Goal: Transaction & Acquisition: Purchase product/service

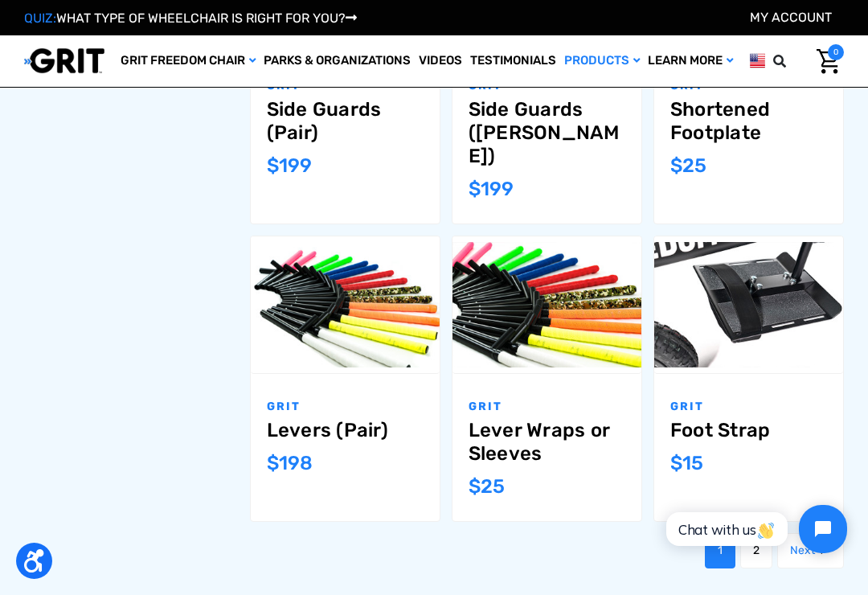
scroll to position [1305, 0]
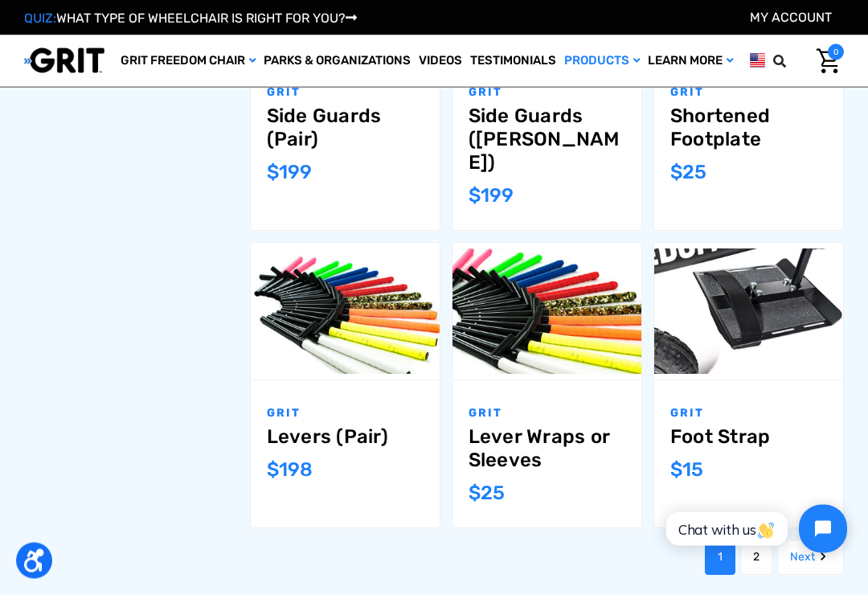
click at [746, 540] on link "2" at bounding box center [756, 557] width 32 height 35
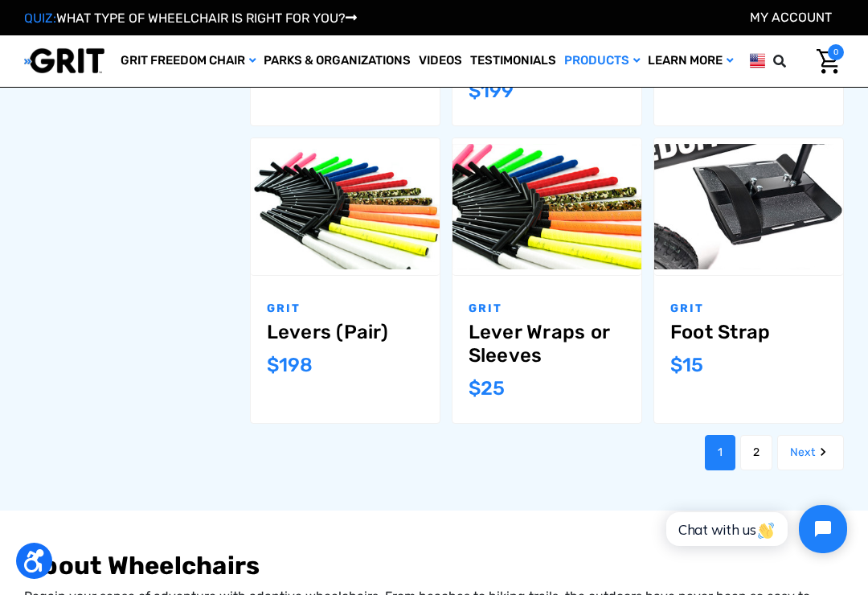
scroll to position [1390, 0]
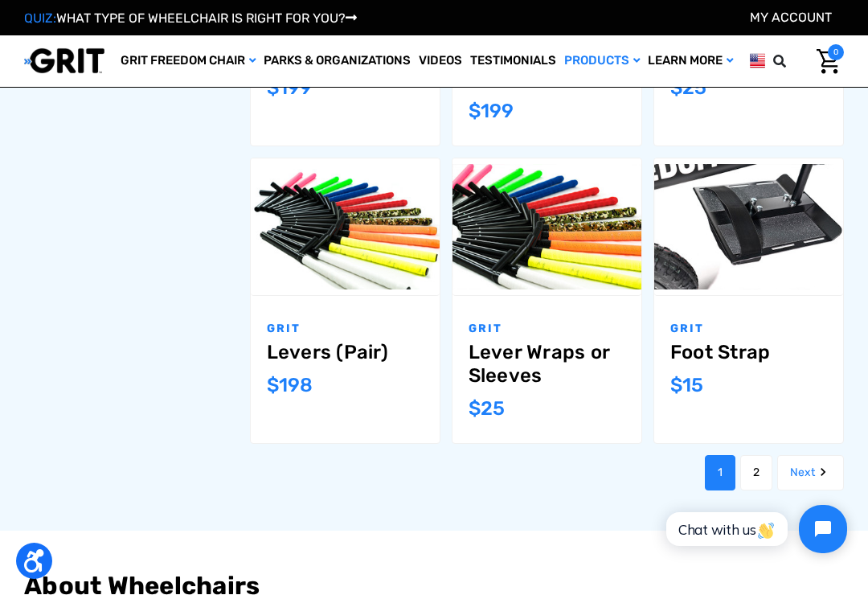
click at [743, 341] on link "Foot Strap" at bounding box center [748, 352] width 157 height 23
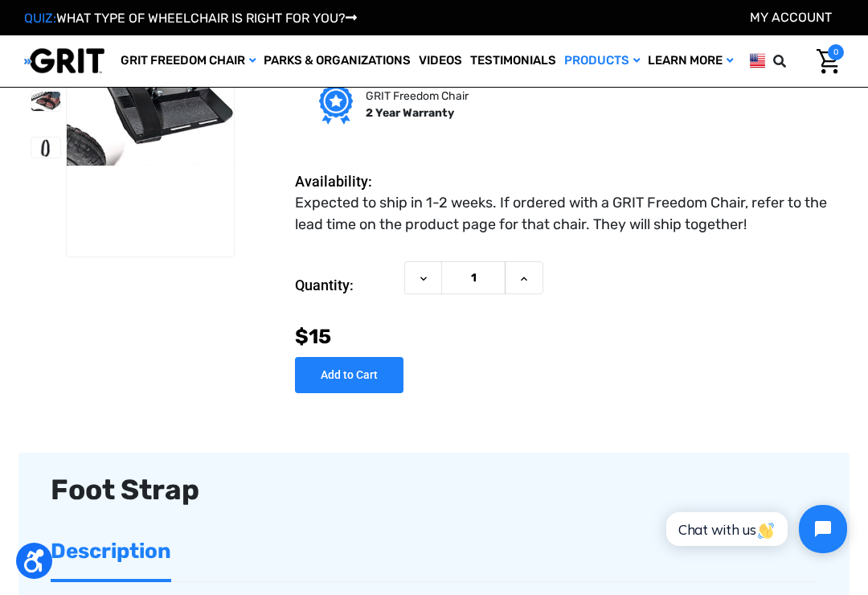
click at [362, 371] on input "Add to Cart" at bounding box center [349, 375] width 108 height 36
type input "Add to Cart"
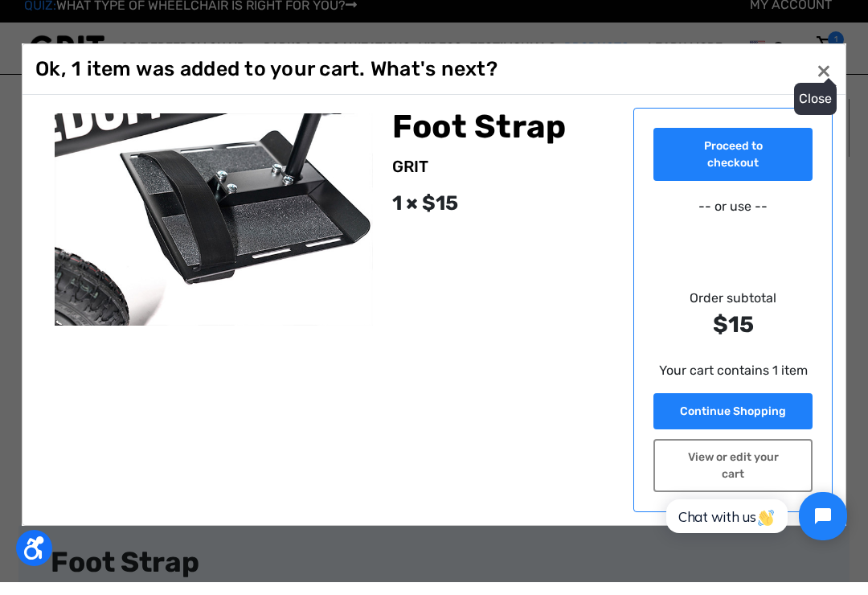
scroll to position [22, 0]
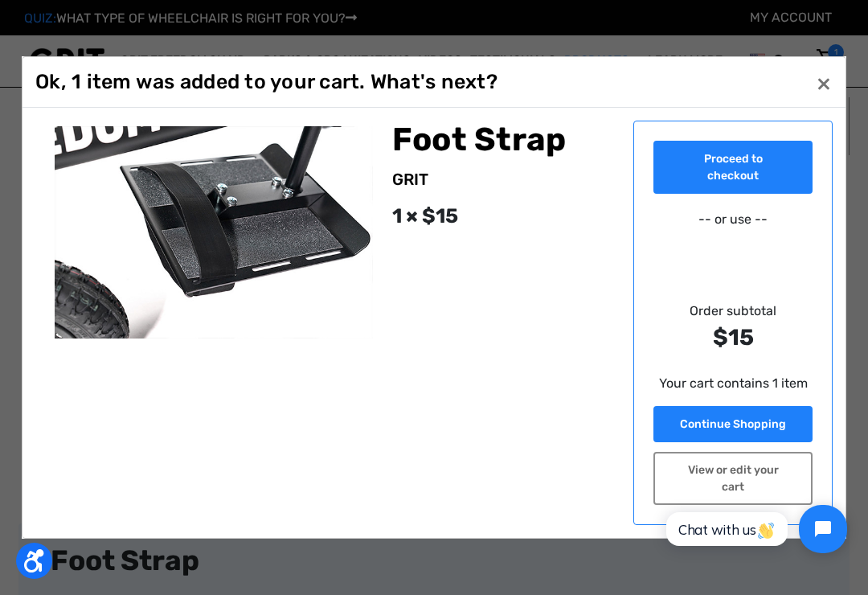
click at [823, 82] on button "Close ×" at bounding box center [824, 83] width 26 height 26
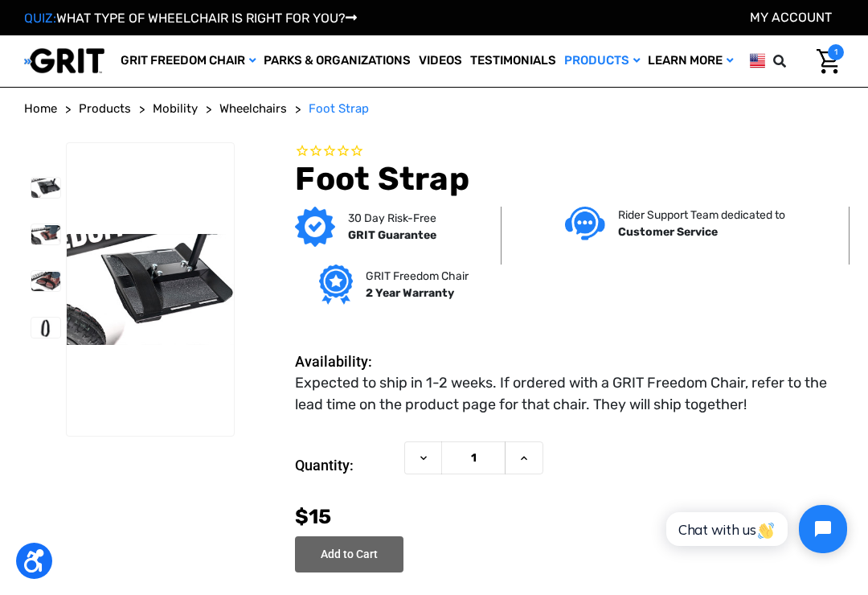
scroll to position [0, 0]
click at [0, 0] on link "Shop All" at bounding box center [0, 0] width 0 height 0
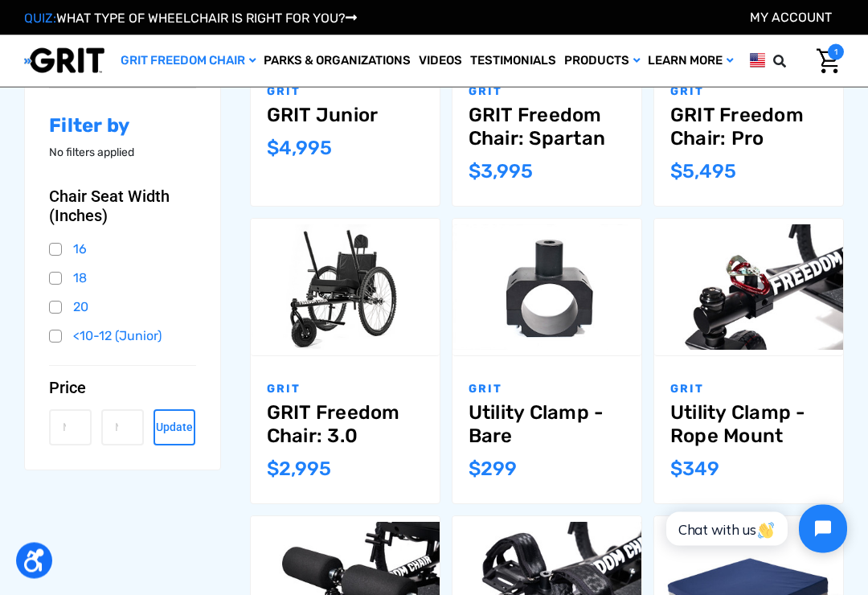
scroll to position [368, 0]
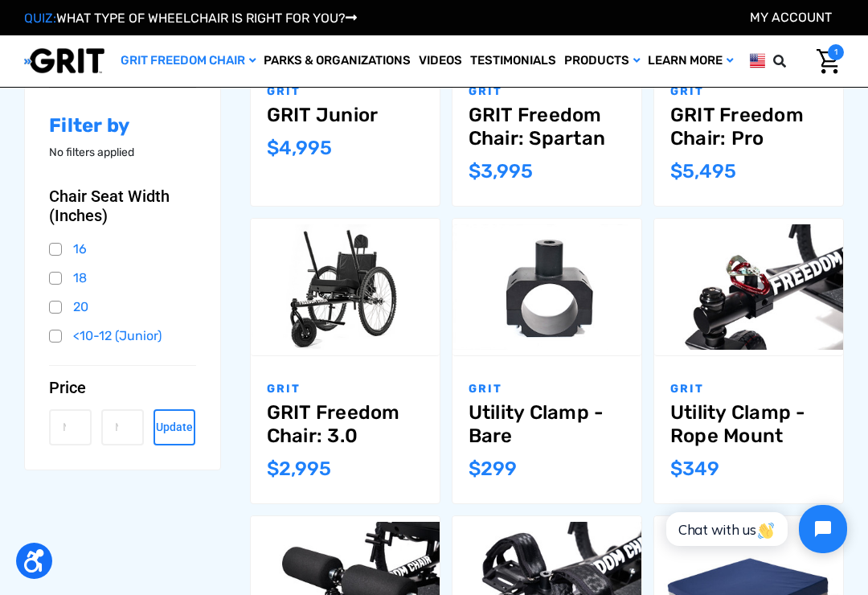
click at [335, 421] on link "GRIT Freedom Chair: 3.0" at bounding box center [345, 424] width 157 height 47
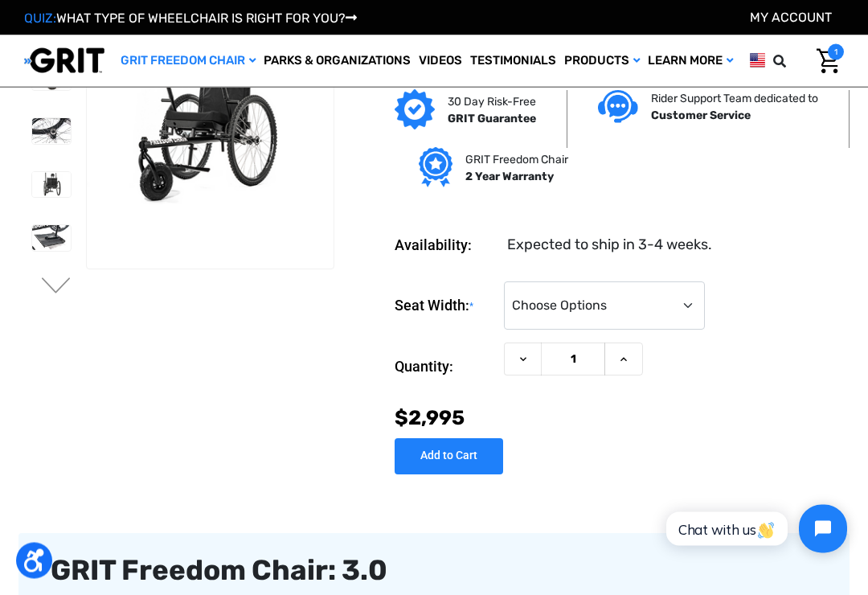
scroll to position [80, 0]
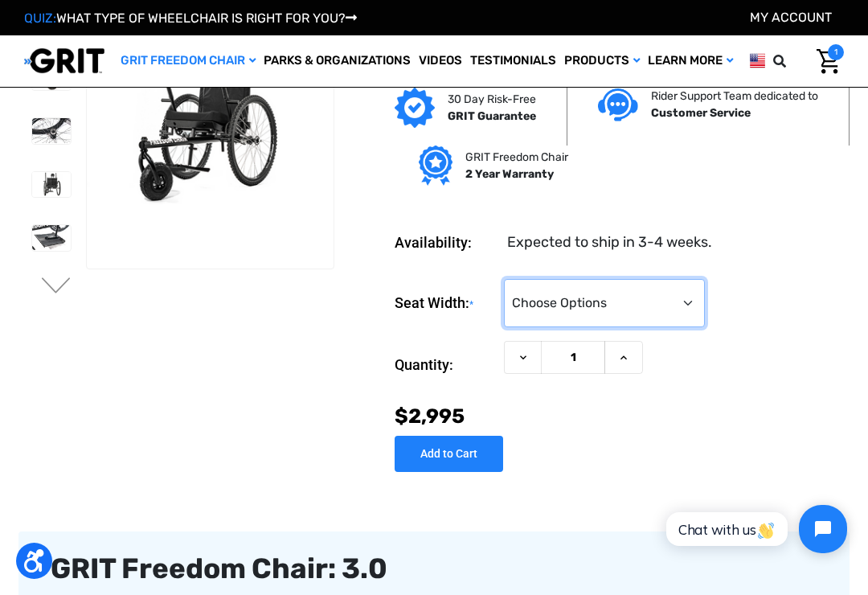
click at [619, 299] on select "Choose Options 16" 18" 20"" at bounding box center [604, 303] width 201 height 48
select select "325"
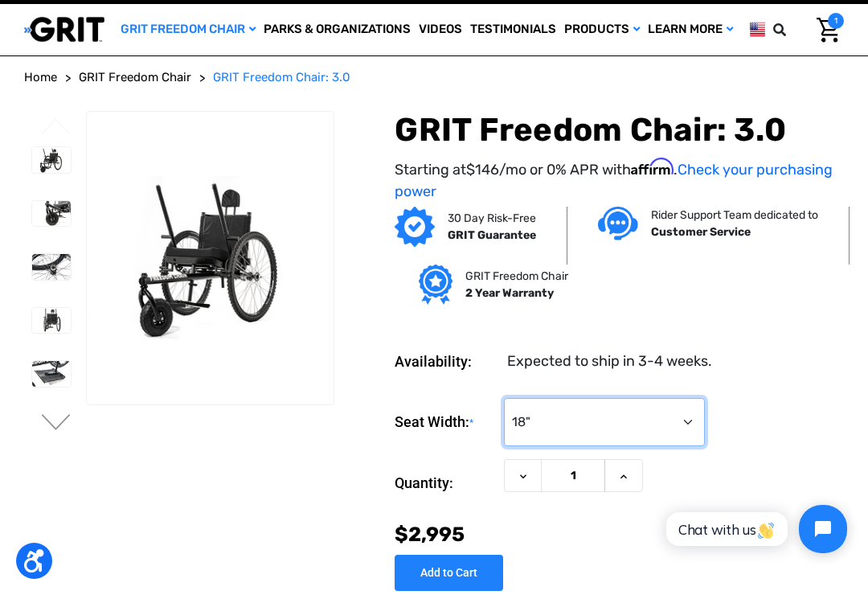
scroll to position [0, 0]
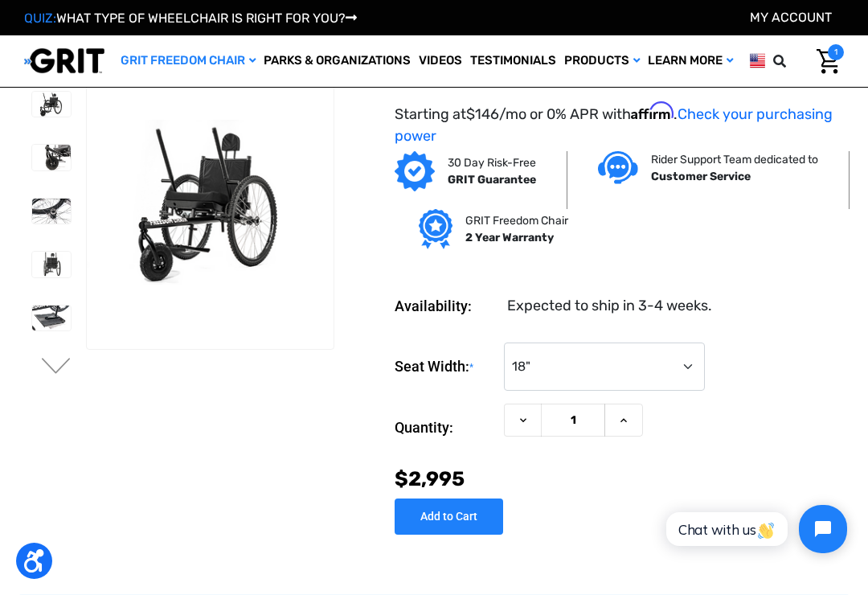
click at [46, 170] on link at bounding box center [51, 157] width 40 height 27
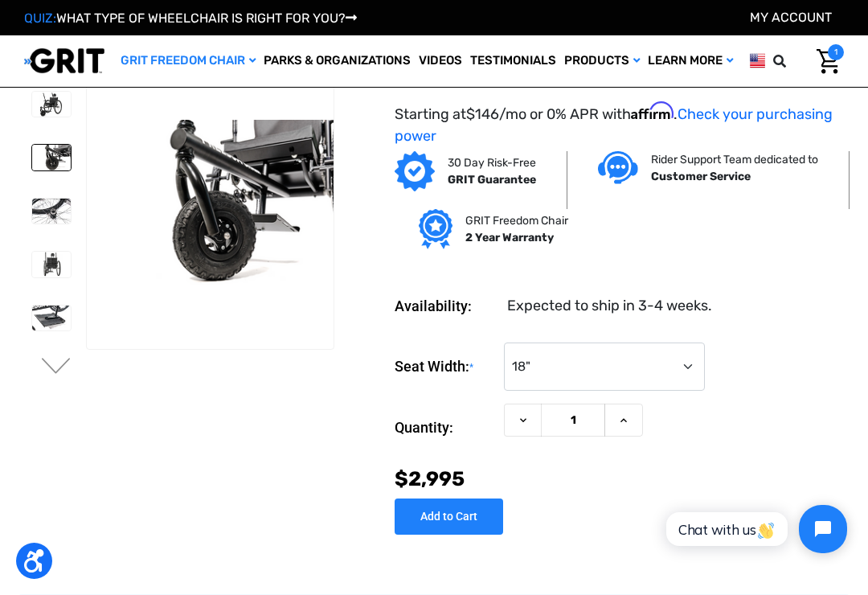
click at [59, 362] on button "Next" at bounding box center [56, 367] width 34 height 19
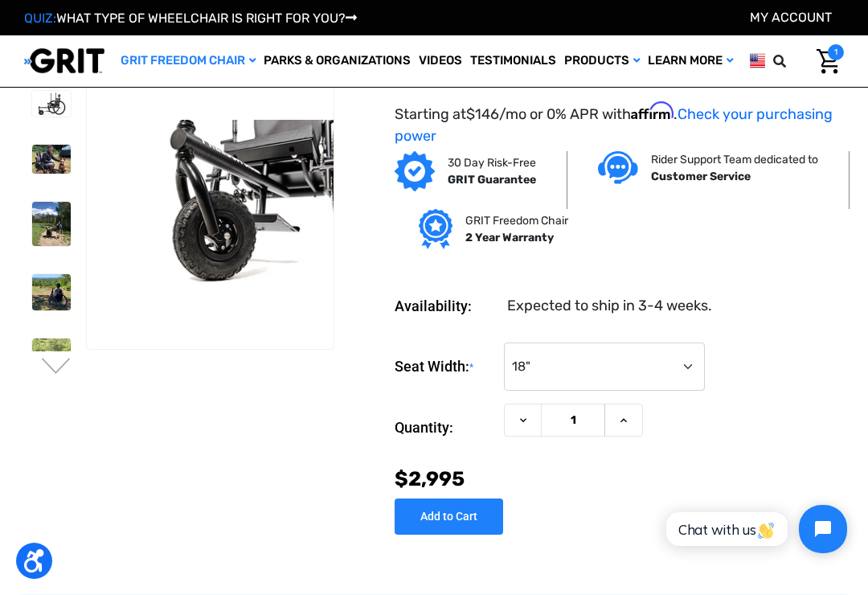
click at [48, 374] on button "Next" at bounding box center [56, 367] width 34 height 19
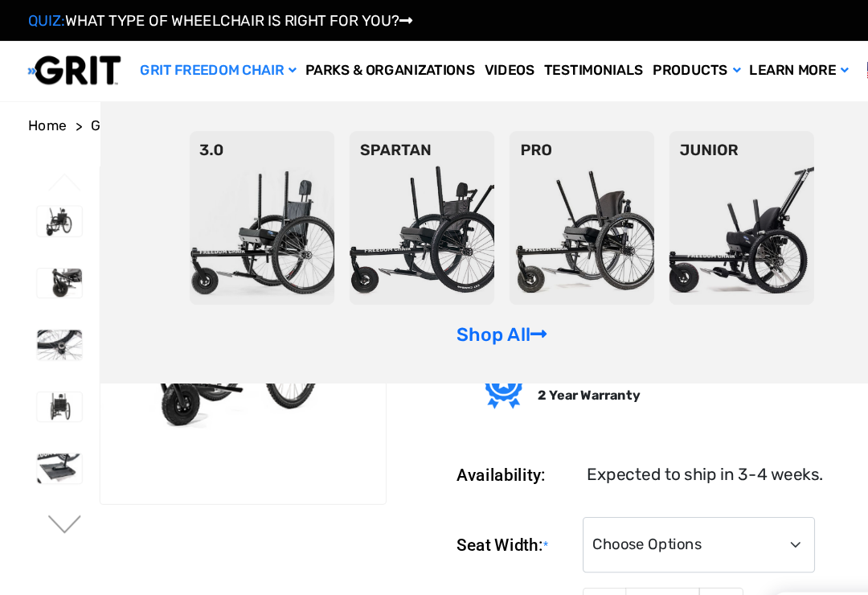
click at [250, 264] on img at bounding box center [226, 188] width 125 height 150
